Goal: Find specific page/section

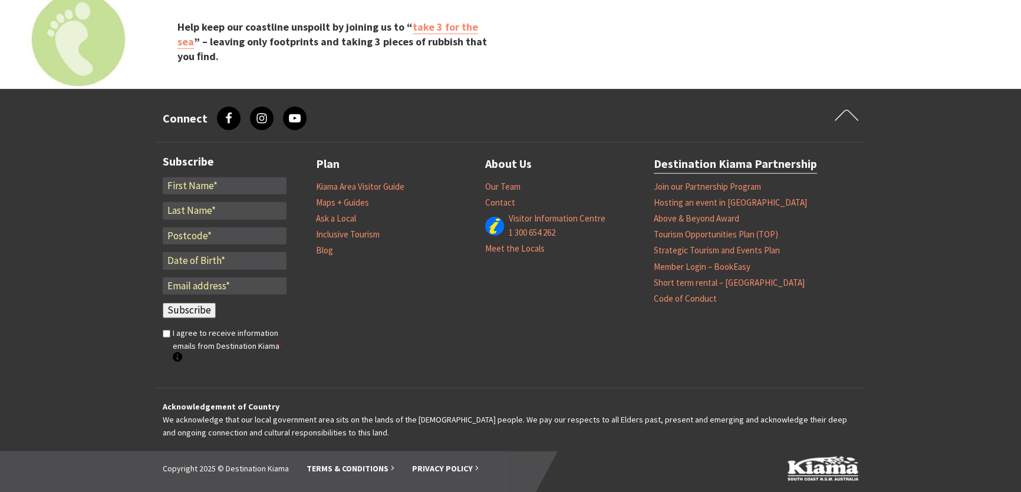
scroll to position [3684, 0]
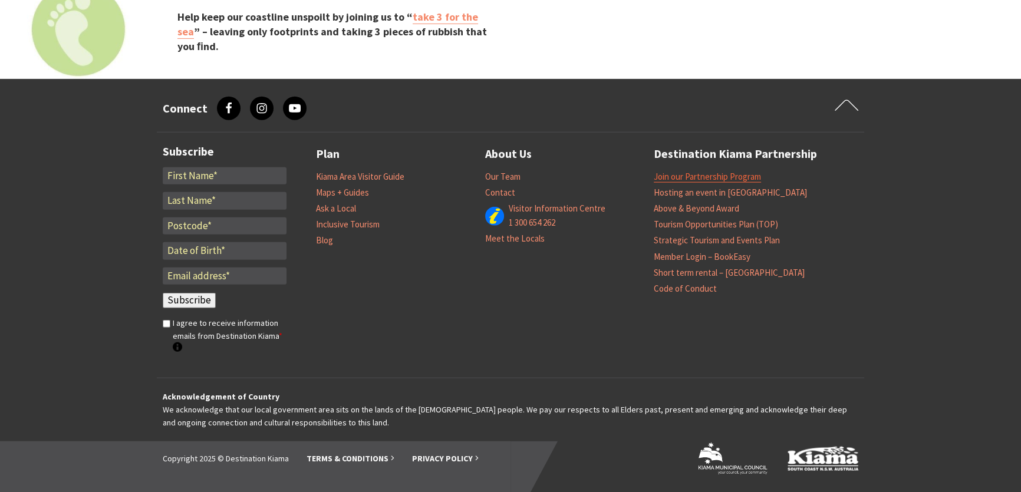
click at [707, 172] on link "Join our Partnership Program" at bounding box center [707, 177] width 107 height 12
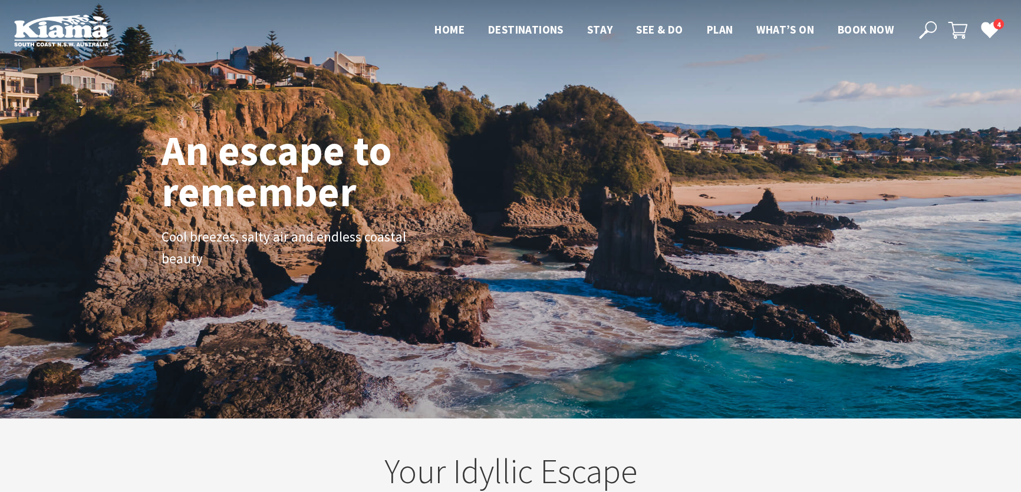
scroll to position [206, 1029]
click at [931, 28] on icon at bounding box center [928, 30] width 18 height 18
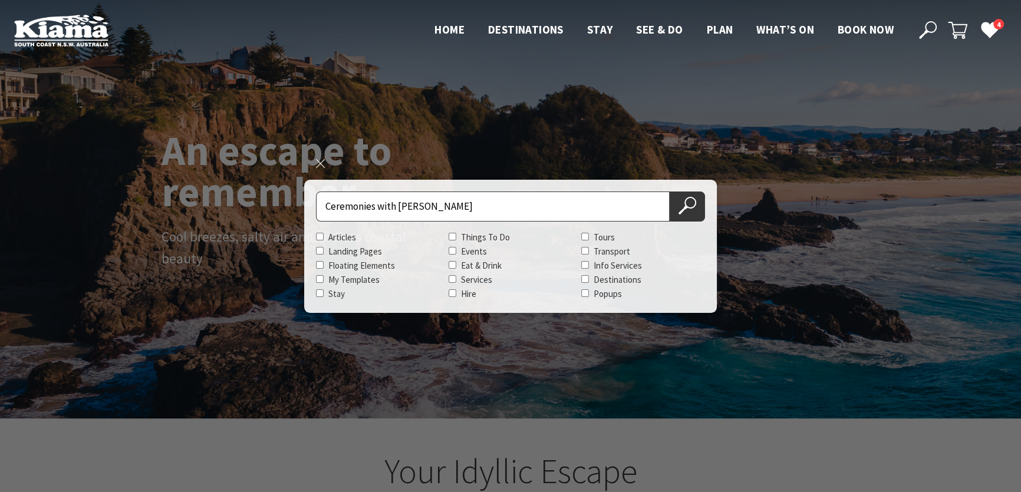
type input "Ceremonies with Tanya"
click at [670, 192] on button "Search Now" at bounding box center [687, 207] width 35 height 30
click at [687, 205] on icon at bounding box center [688, 206] width 18 height 18
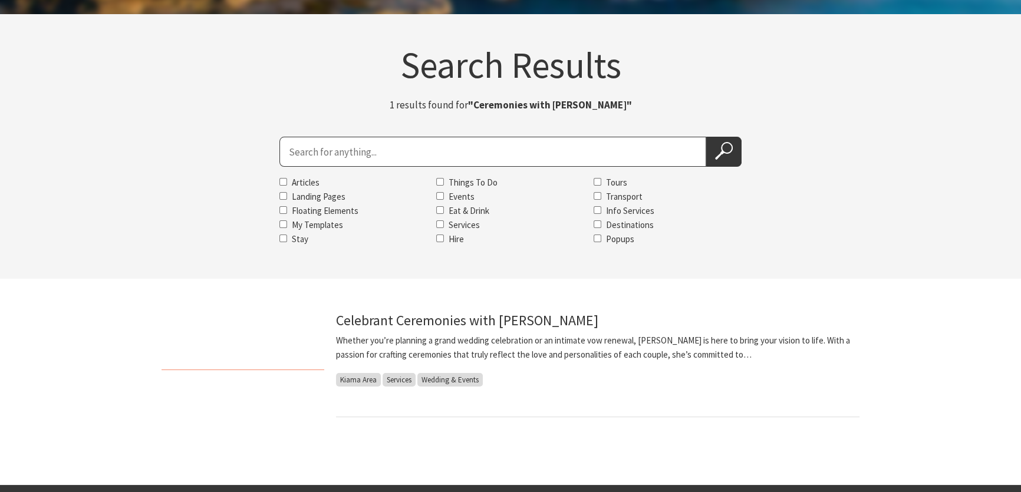
scroll to position [107, 0]
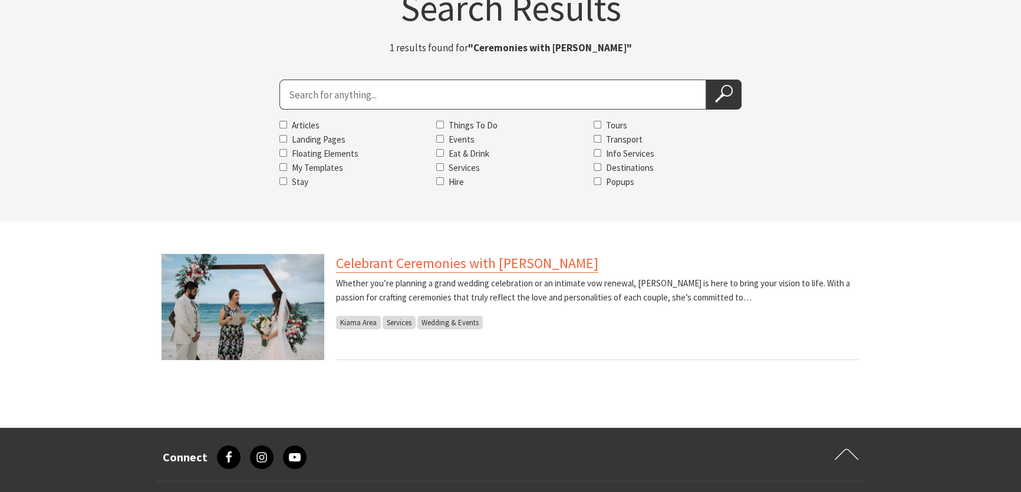
click at [434, 263] on link "Celebrant Ceremonies with [PERSON_NAME]" at bounding box center [467, 263] width 262 height 19
